Goal: Check status: Check status

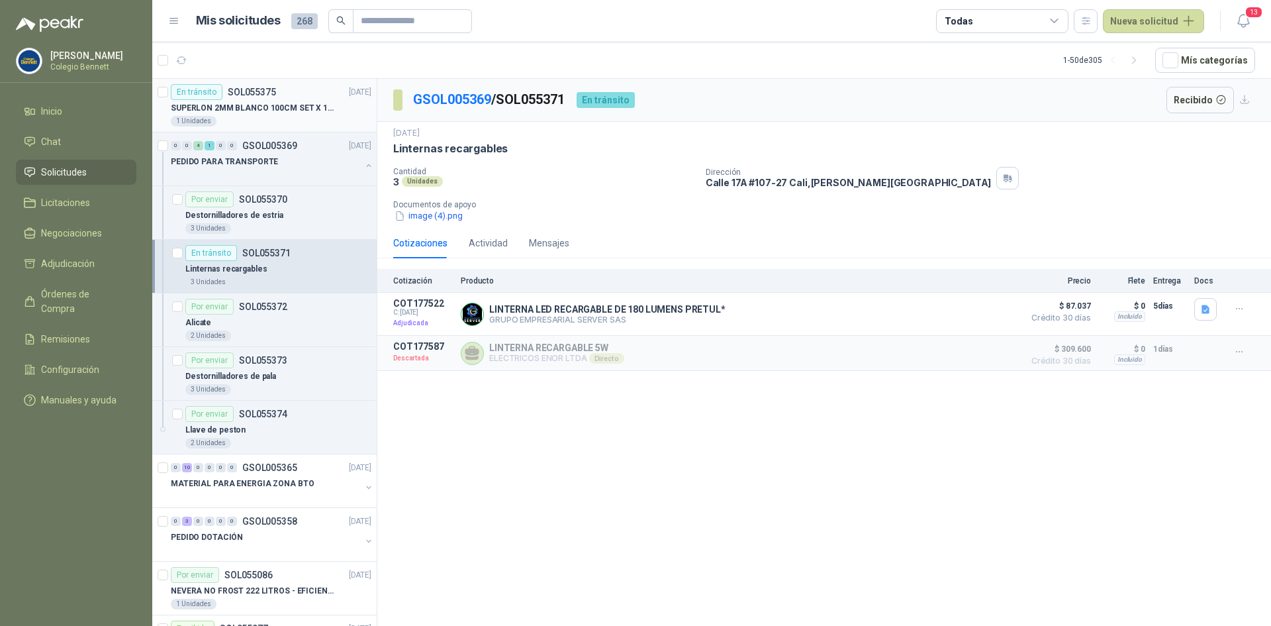
click at [270, 98] on div "En tránsito SOL055375" at bounding box center [223, 92] width 105 height 16
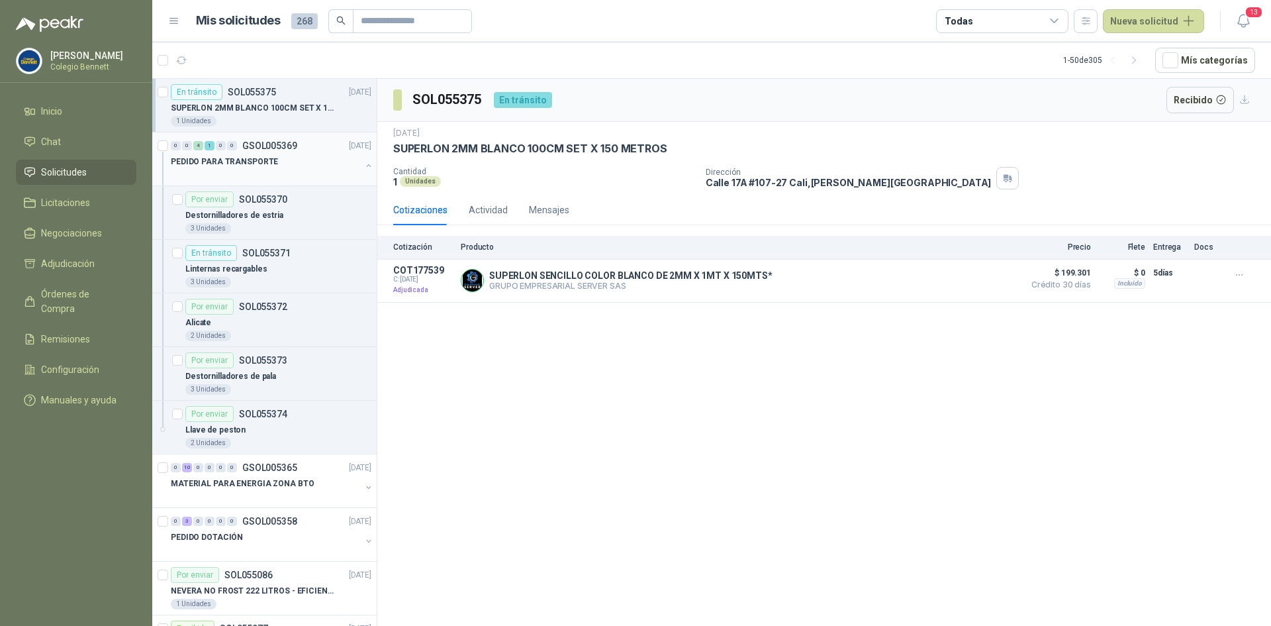
click at [293, 153] on div "0 0 4 1 0 0 GSOL005369 [DATE]" at bounding box center [272, 146] width 203 height 16
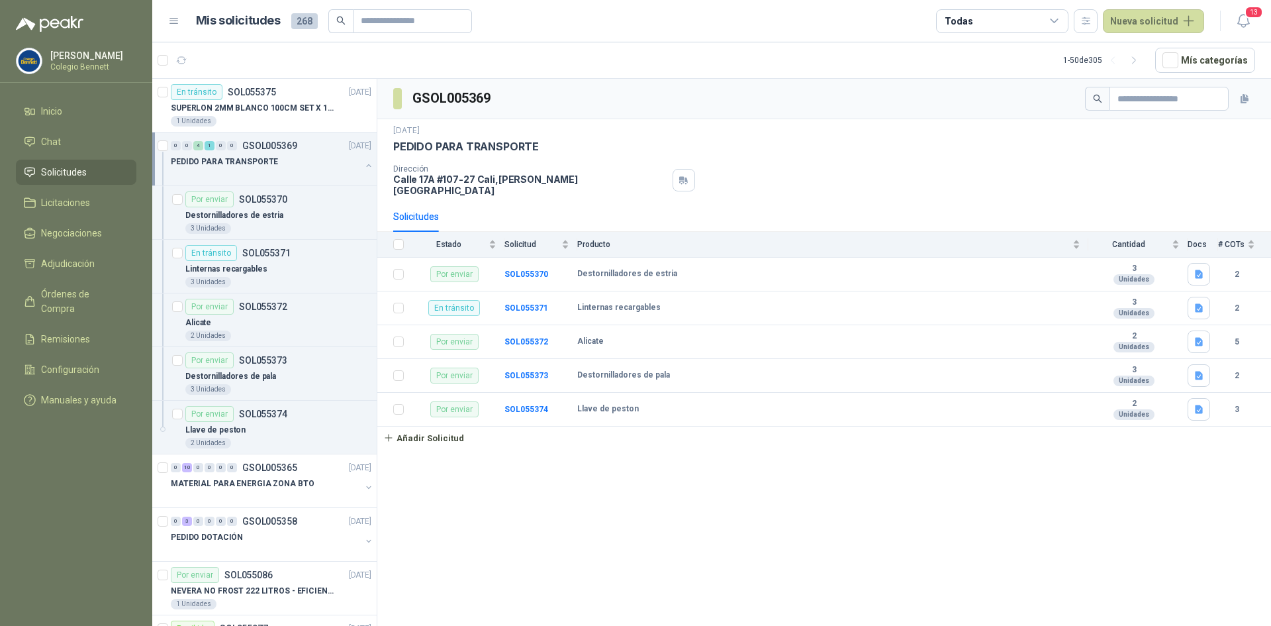
click at [364, 162] on button "button" at bounding box center [369, 165] width 11 height 11
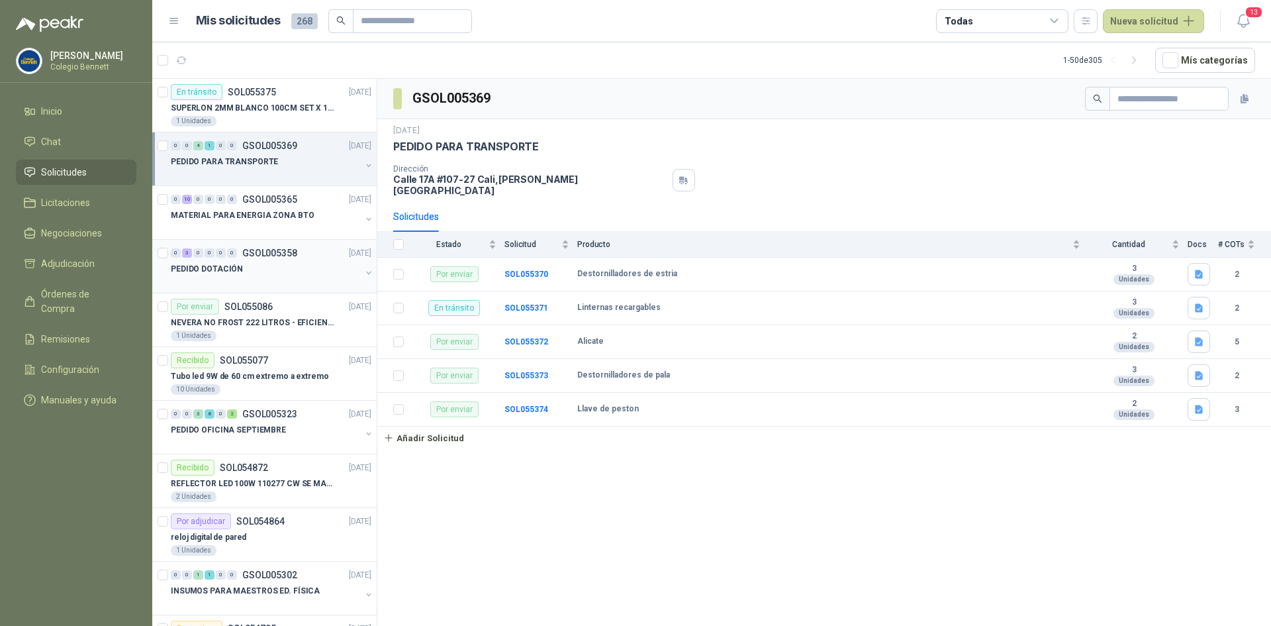
click at [283, 259] on div "0 3 0 0 0 0 GSOL005358 [DATE]" at bounding box center [272, 253] width 203 height 16
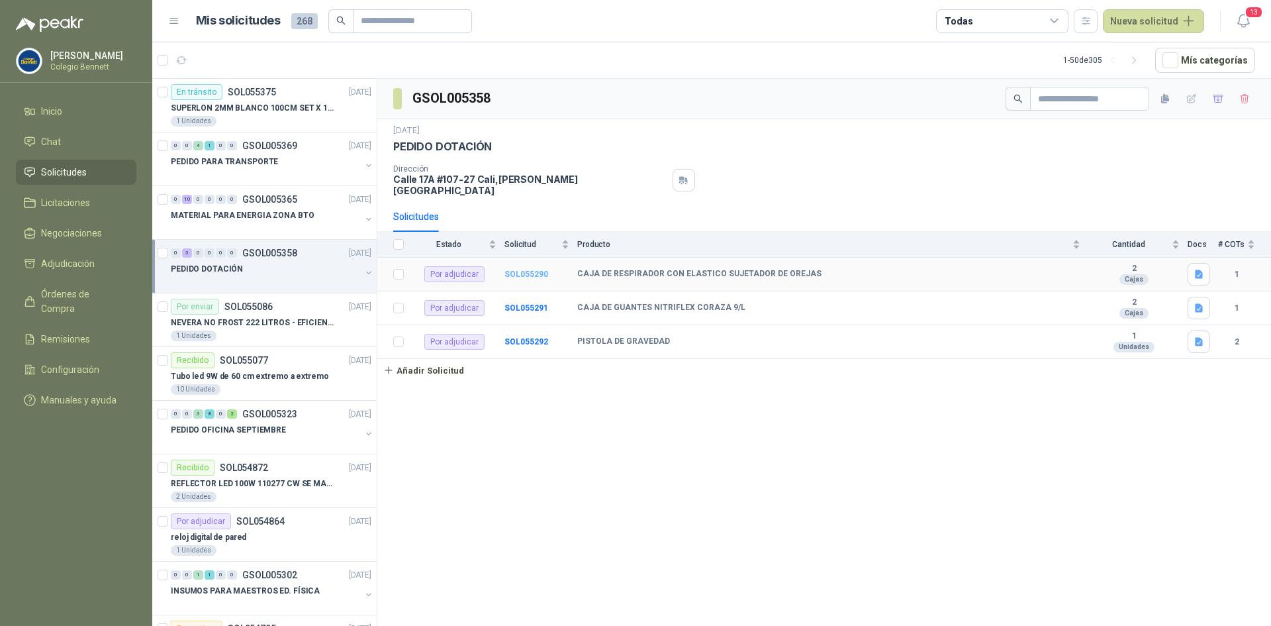
click at [530, 270] on b "SOL055290" at bounding box center [527, 274] width 44 height 9
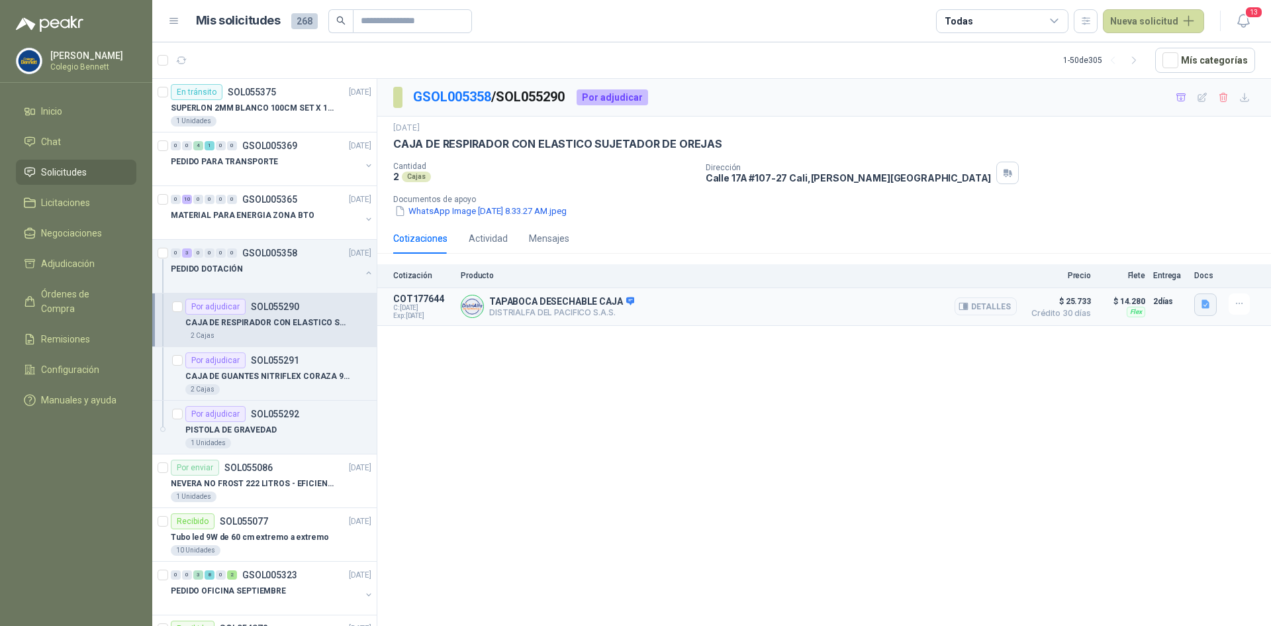
click at [1207, 304] on icon "button" at bounding box center [1206, 304] width 8 height 9
click at [1191, 270] on button "image.png" at bounding box center [1180, 275] width 58 height 14
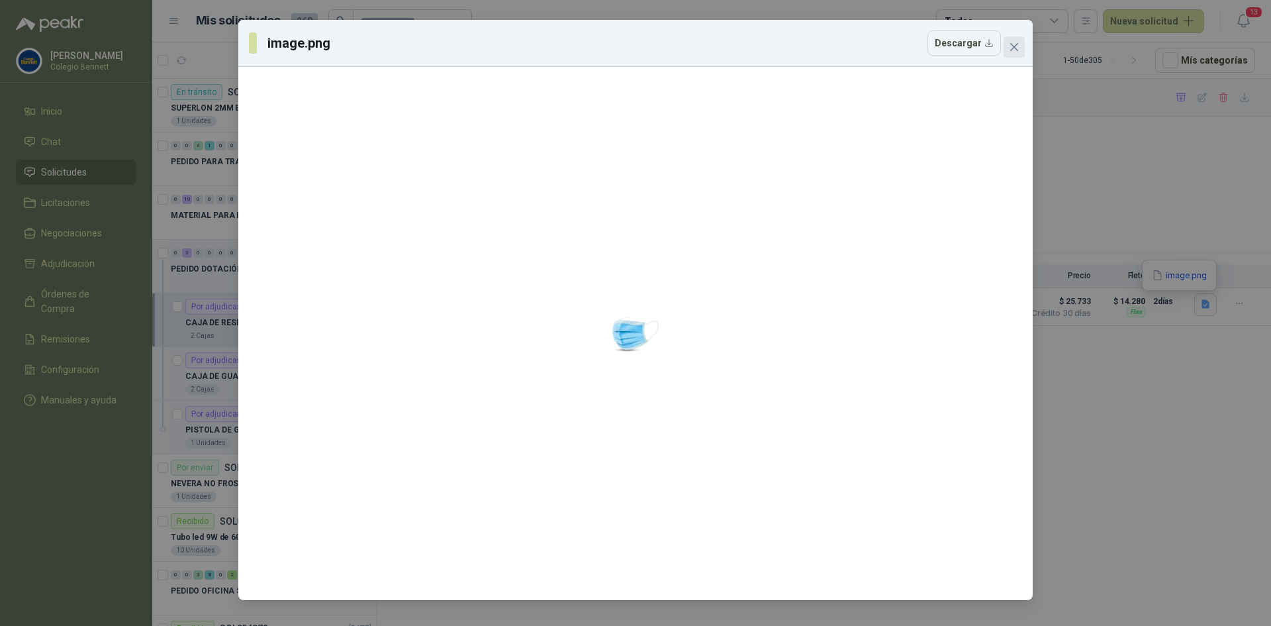
click at [1012, 41] on button "Close" at bounding box center [1014, 46] width 21 height 21
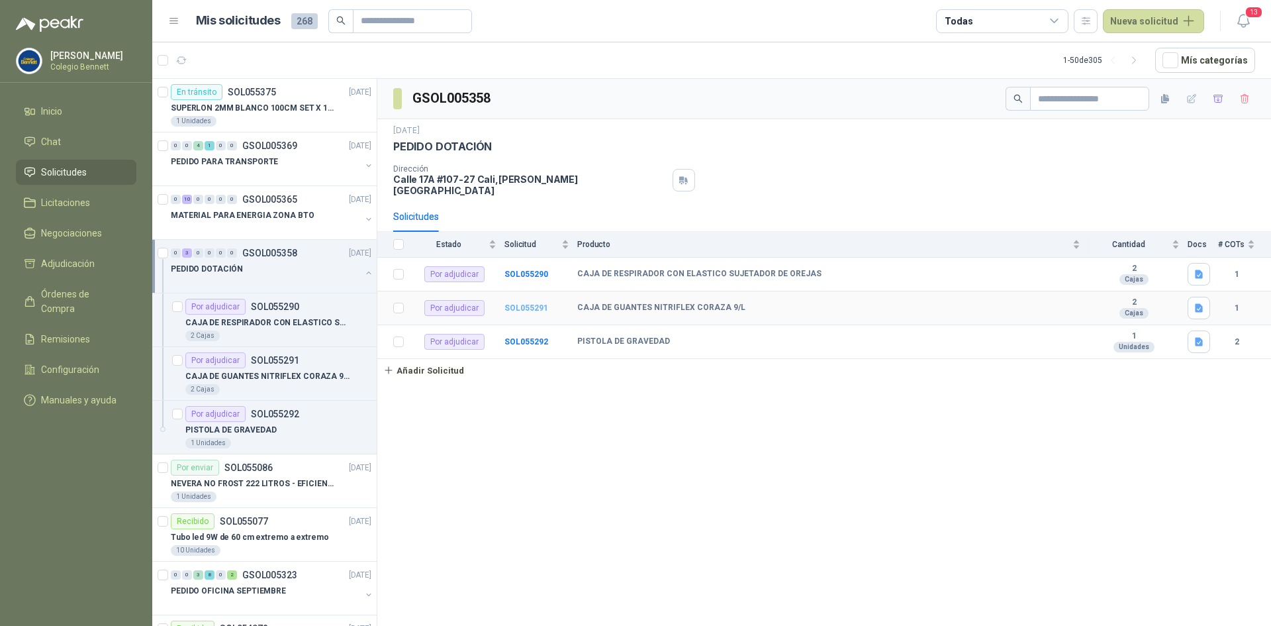
click at [534, 303] on b "SOL055291" at bounding box center [527, 307] width 44 height 9
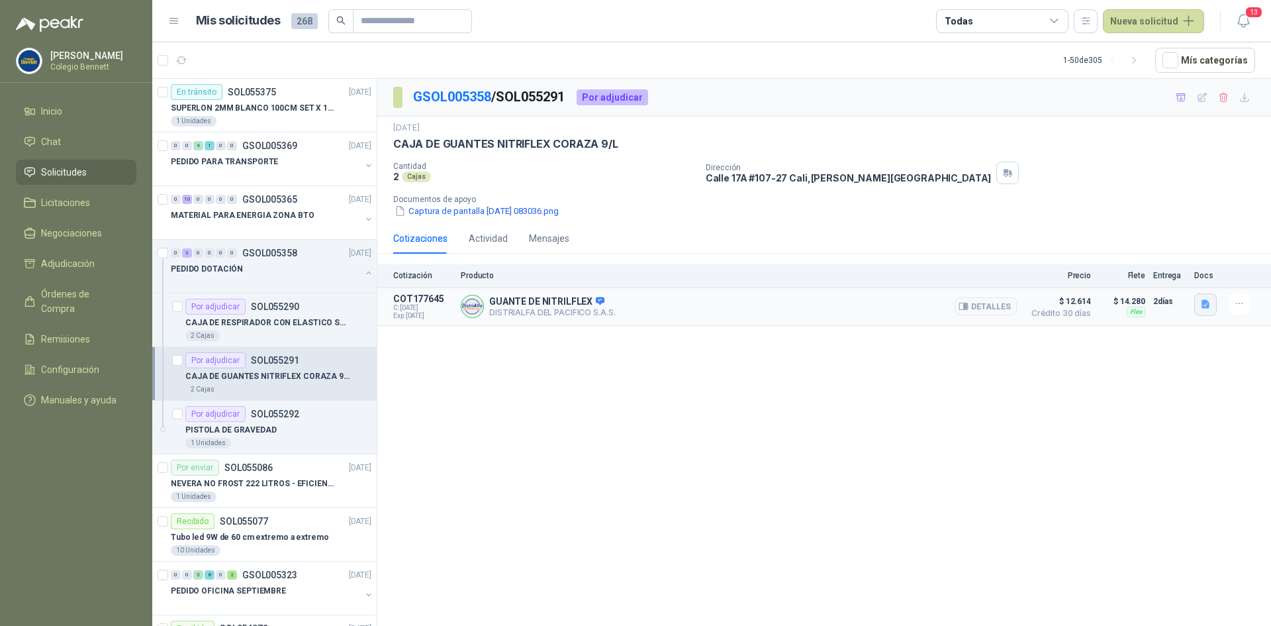
click at [1207, 301] on icon "button" at bounding box center [1206, 304] width 11 height 11
click at [1189, 273] on button "image.png" at bounding box center [1180, 275] width 58 height 14
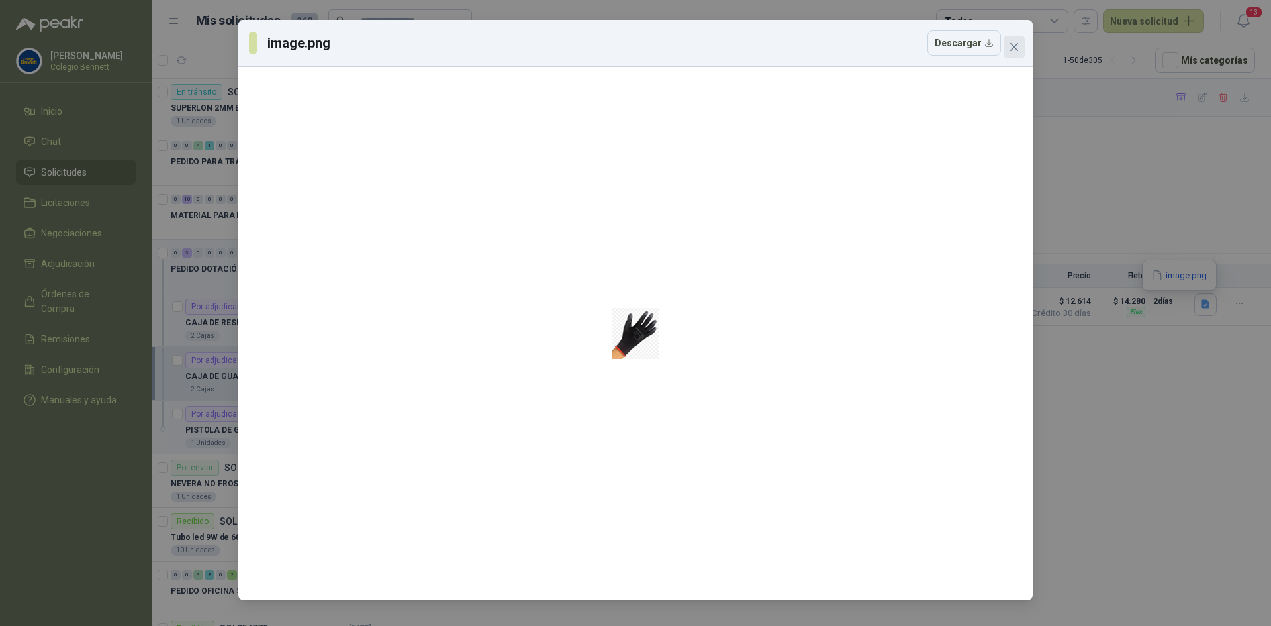
click at [1019, 46] on icon "close" at bounding box center [1014, 47] width 11 height 11
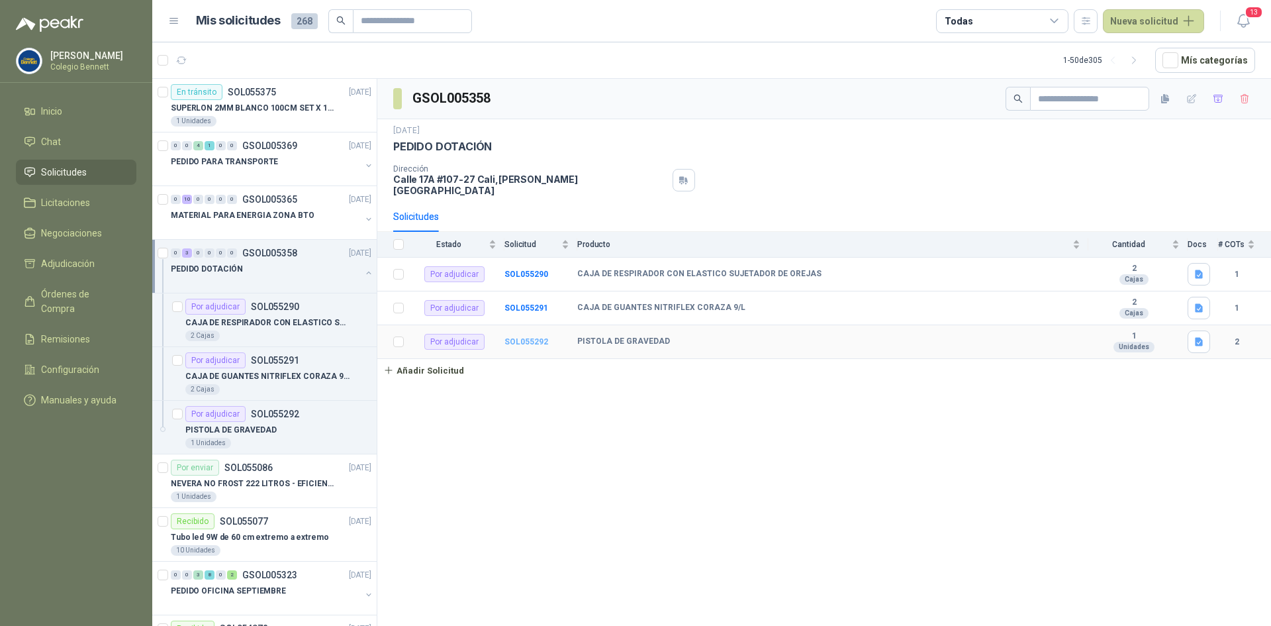
click at [516, 337] on b "SOL055292" at bounding box center [527, 341] width 44 height 9
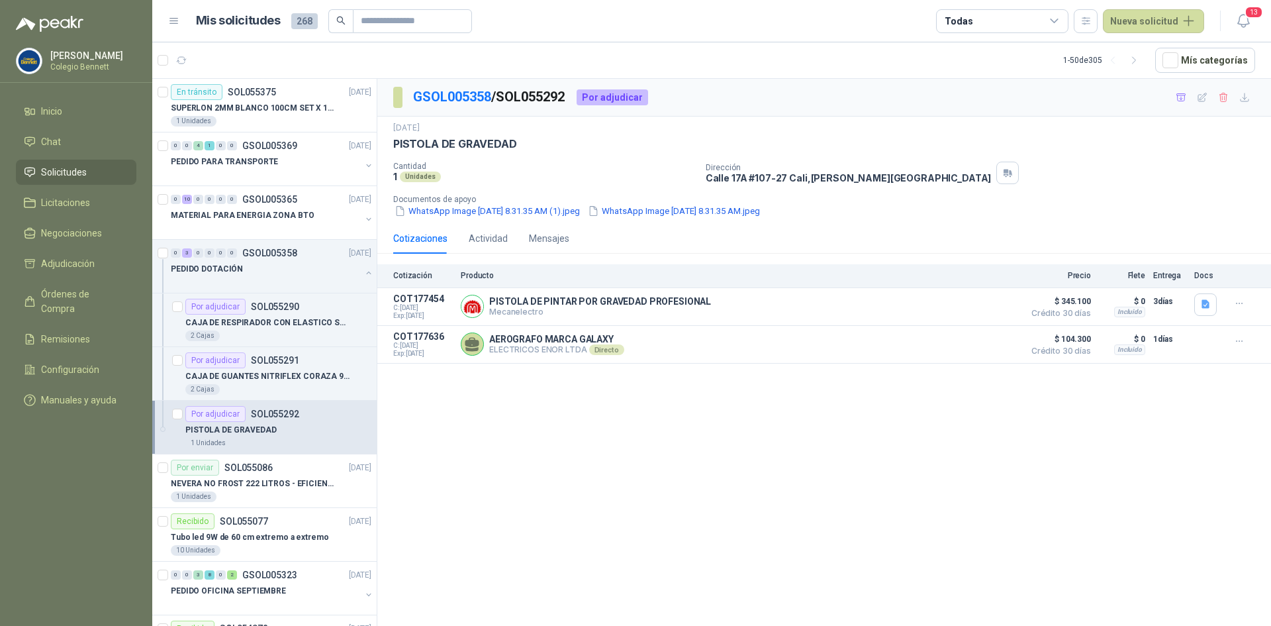
click at [519, 399] on div "GSOL005358 / SOL055292 Por adjudicar [DATE] PISTOLA DE GRAVEDAD Cantidad 1 Unid…" at bounding box center [824, 355] width 894 height 552
